Goal: Use online tool/utility

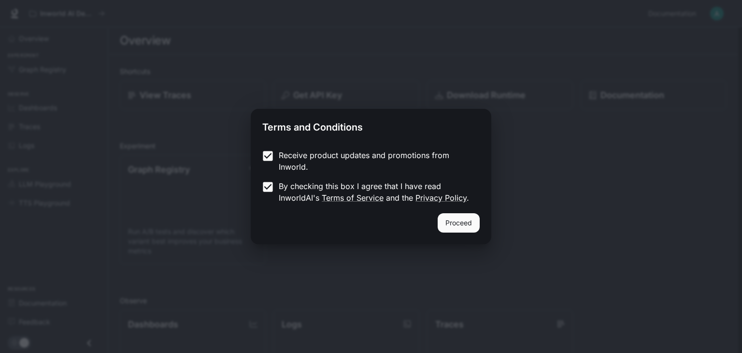
click at [469, 220] on button "Proceed" at bounding box center [459, 222] width 42 height 19
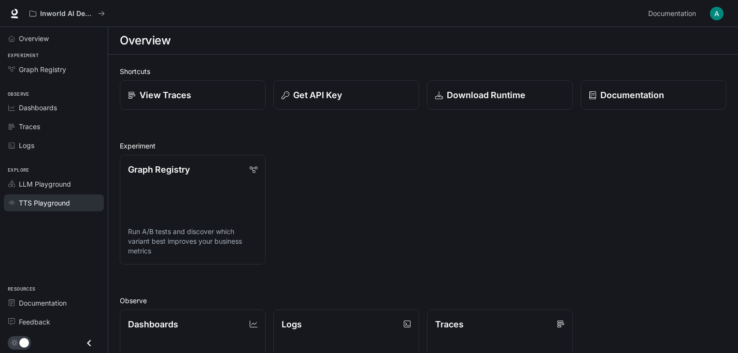
click at [65, 200] on span "TTS Playground" at bounding box center [44, 203] width 51 height 10
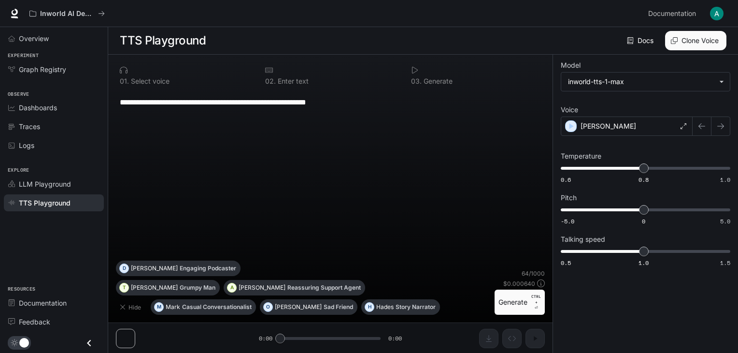
click at [514, 301] on button "Generate CTRL + ⏎" at bounding box center [520, 301] width 50 height 25
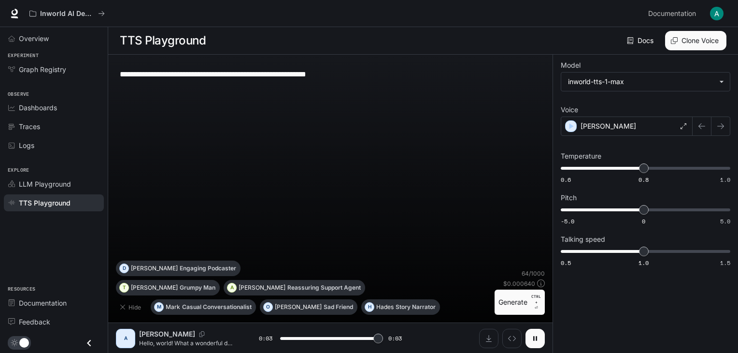
type input "*"
click at [684, 125] on icon at bounding box center [684, 126] width 6 height 6
